Goal: Information Seeking & Learning: Learn about a topic

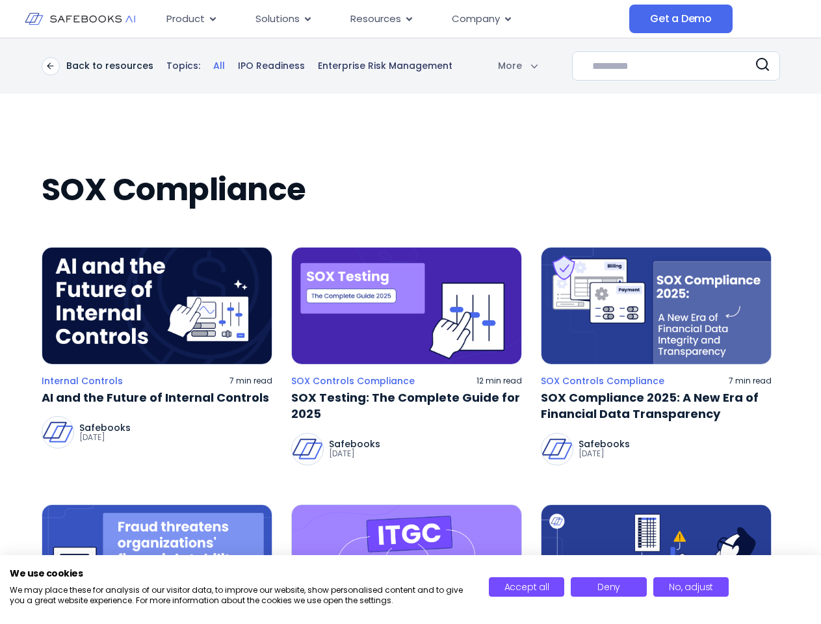
click at [486, 66] on body "Skip to content Product Close Product Open Product Product Platform Overview Se…" at bounding box center [410, 312] width 821 height 624
click at [763, 66] on icon at bounding box center [763, 65] width 16 height 16
click at [157, 306] on img at bounding box center [157, 306] width 231 height 118
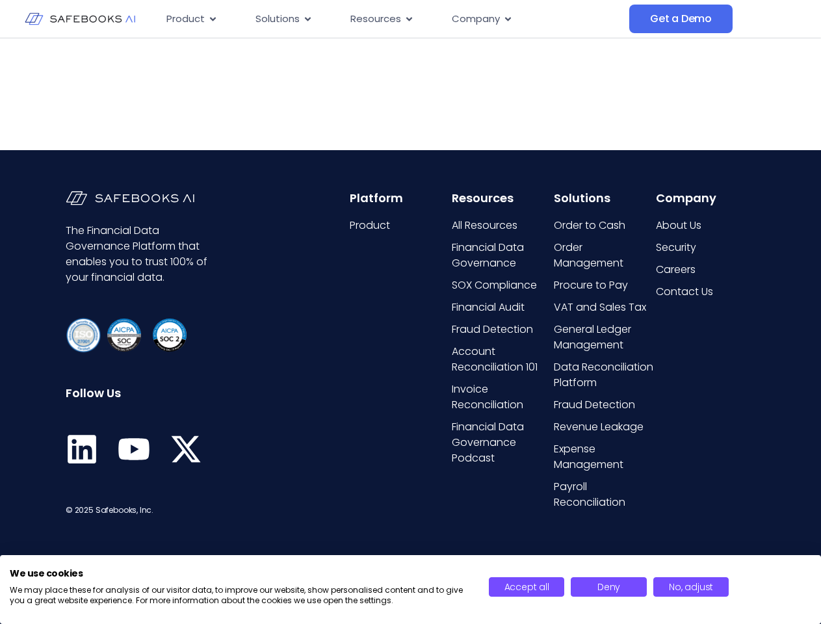
click at [653, 306] on link "VAT and Sales Tax" at bounding box center [603, 308] width 99 height 16
click at [527, 587] on span "Accept all" at bounding box center [527, 587] width 45 height 13
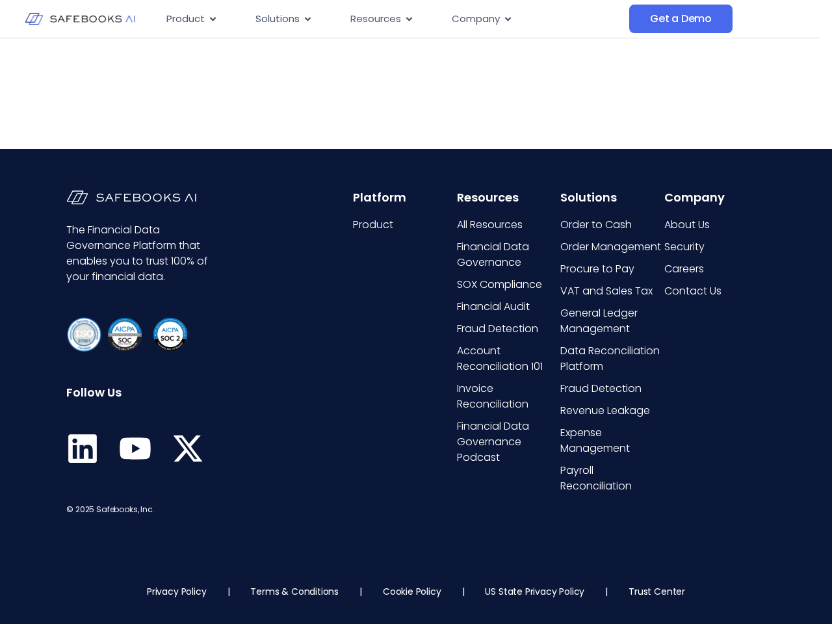
click at [609, 587] on div "Privacy Policy | Terms & Conditions | Cookie Policy | US State Privacy Policy |…" at bounding box center [416, 591] width 739 height 13
